Goal: Task Accomplishment & Management: Complete application form

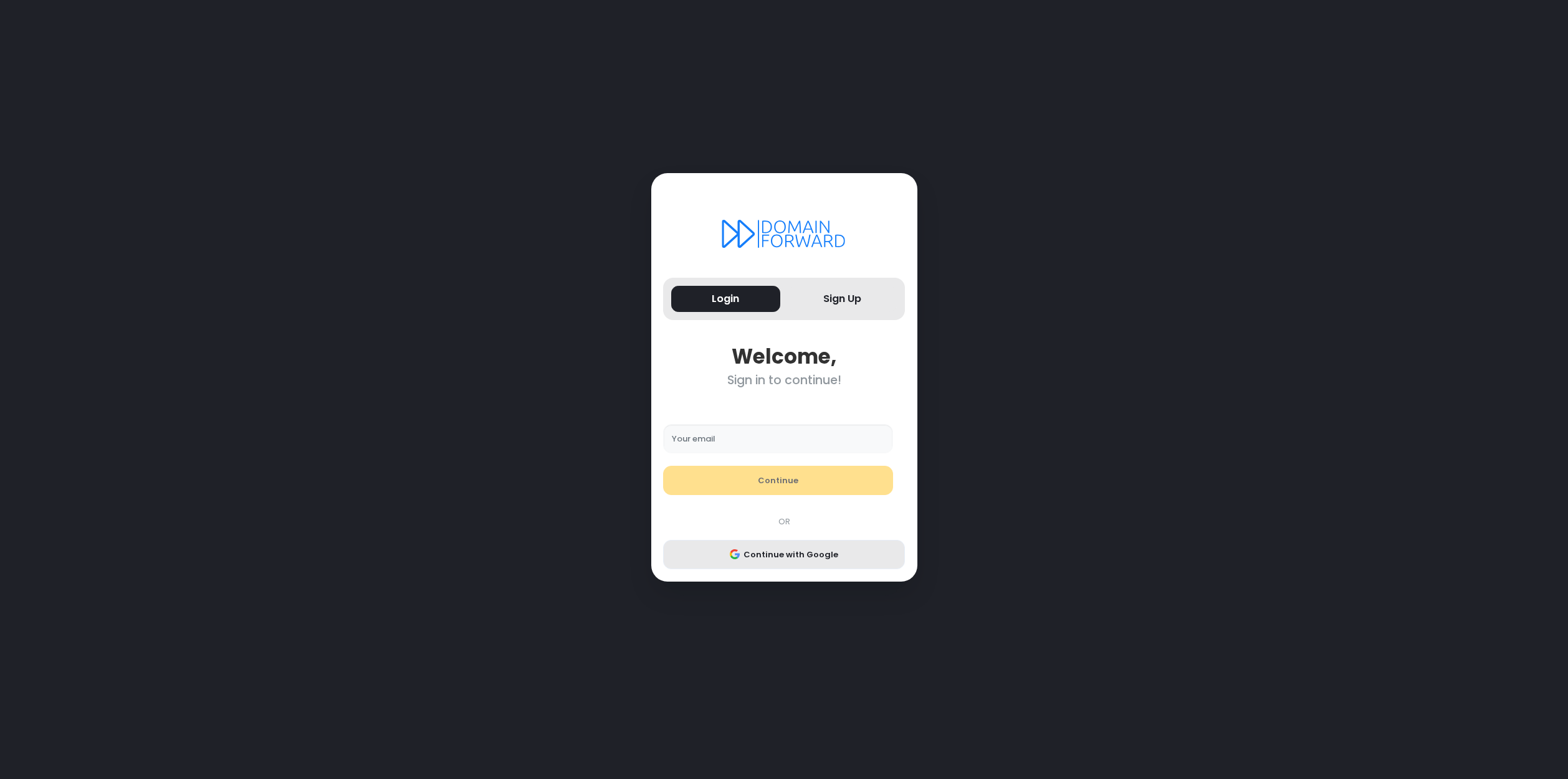
click at [813, 551] on button "Continue with Google" at bounding box center [784, 555] width 241 height 30
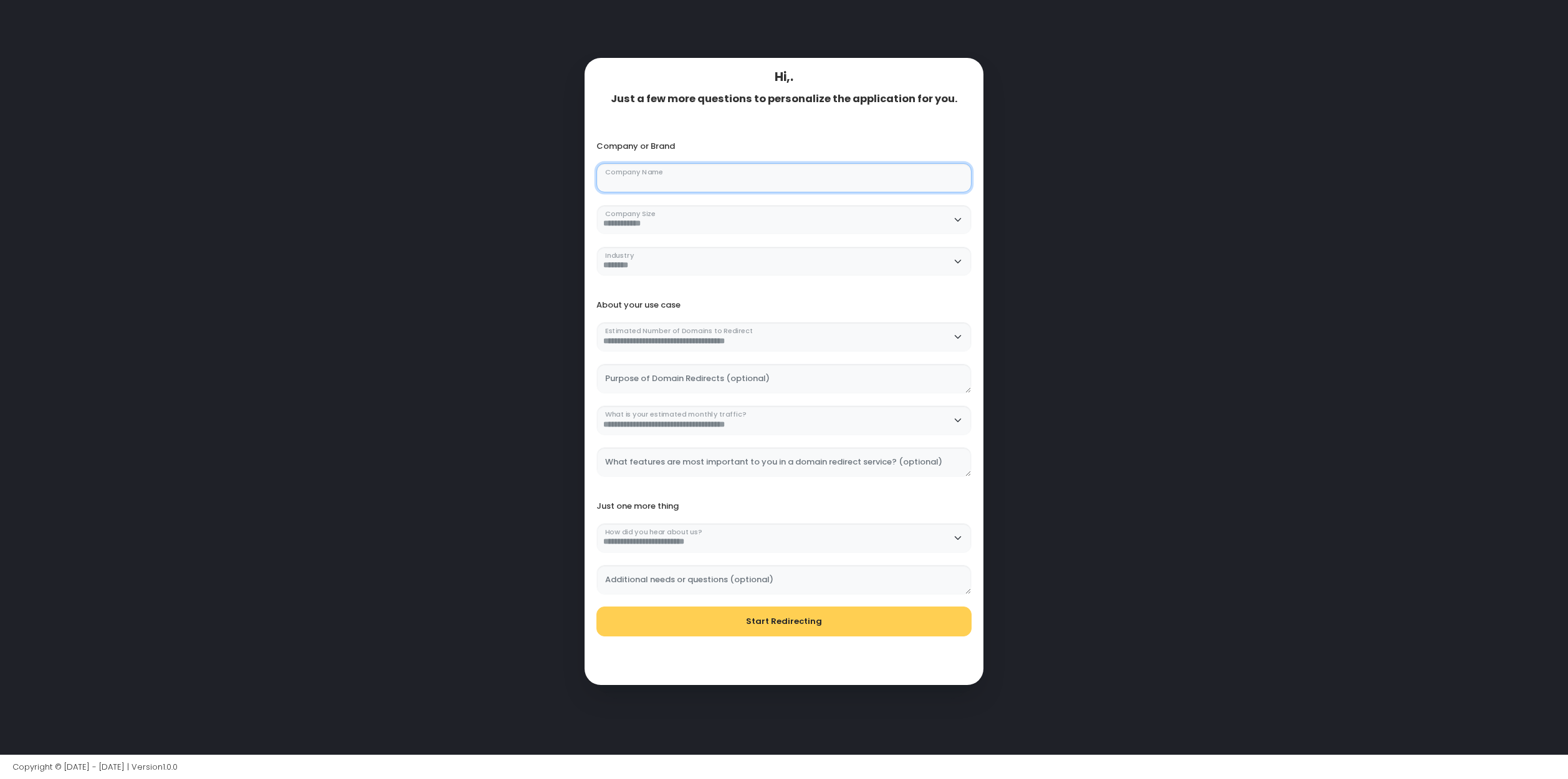
click at [733, 181] on Name "Company Name" at bounding box center [784, 178] width 375 height 30
